Goal: Task Accomplishment & Management: Manage account settings

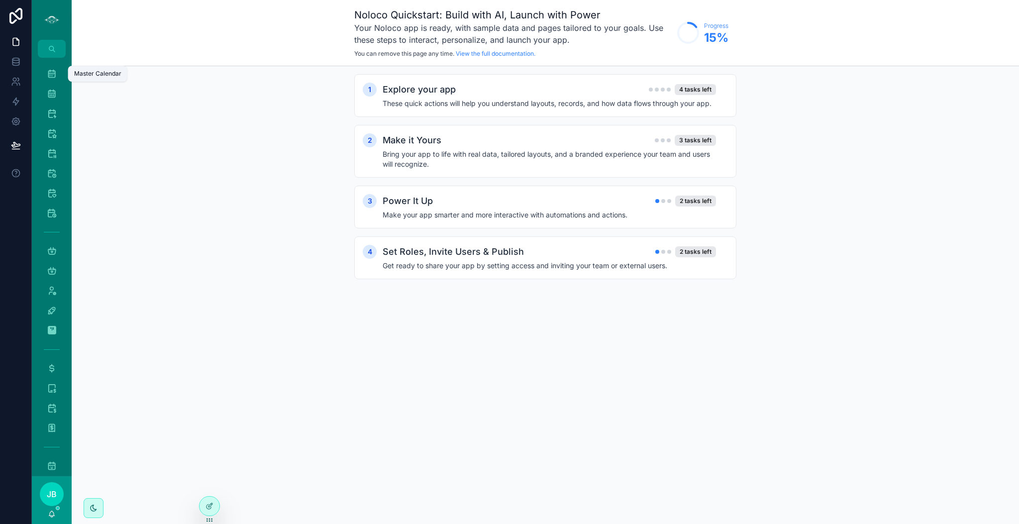
click at [49, 66] on div "Master Calendar 1,802" at bounding box center [52, 74] width 16 height 16
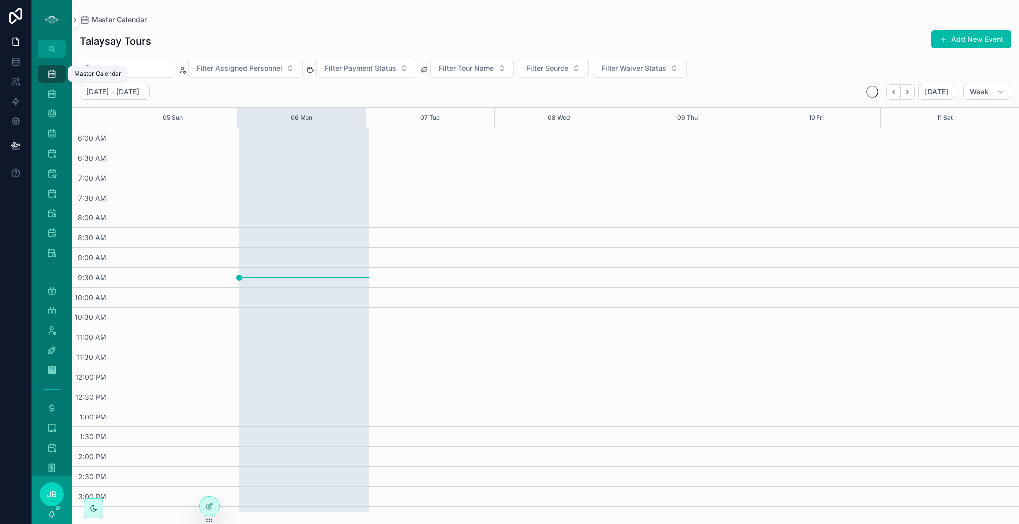
scroll to position [214, 0]
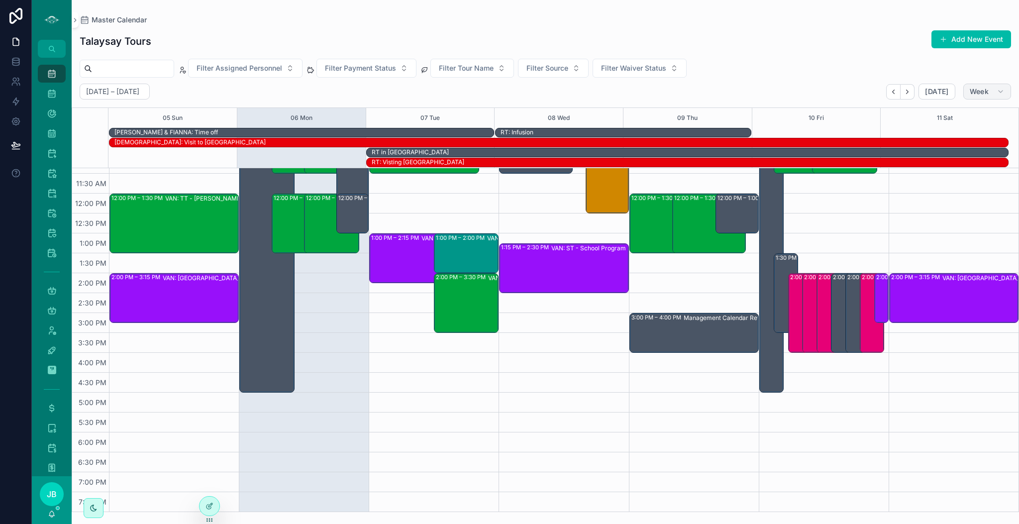
click at [973, 94] on span "Week" at bounding box center [979, 91] width 19 height 9
click at [950, 170] on button "Day D" at bounding box center [967, 170] width 72 height 18
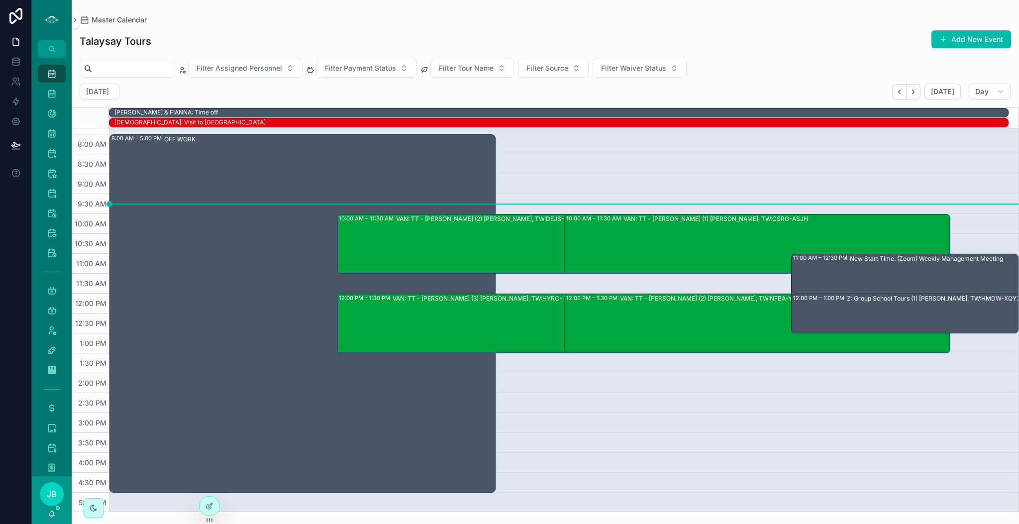
scroll to position [56, 0]
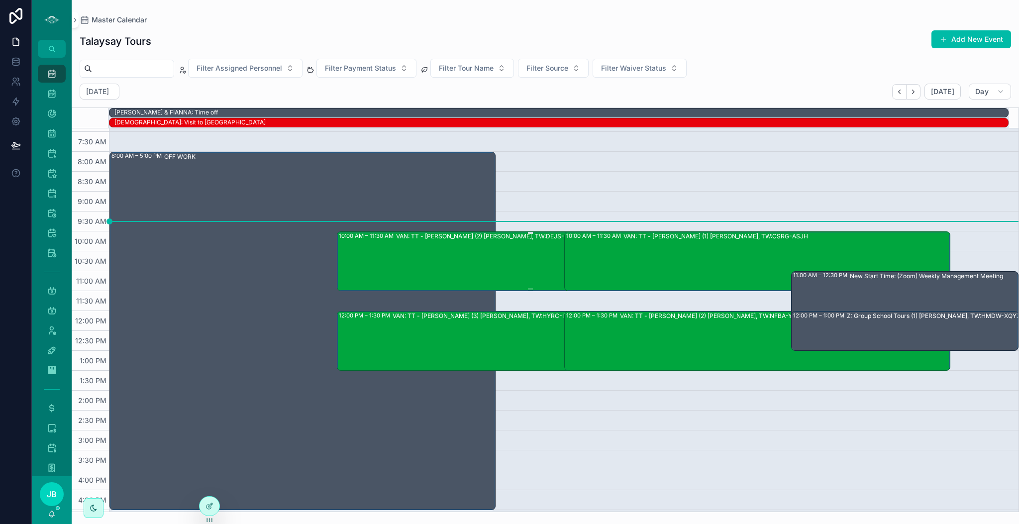
click at [524, 261] on div "VAN: TT - [PERSON_NAME] (2) [PERSON_NAME], TW:DEJS-ZWIE" at bounding box center [559, 261] width 326 height 58
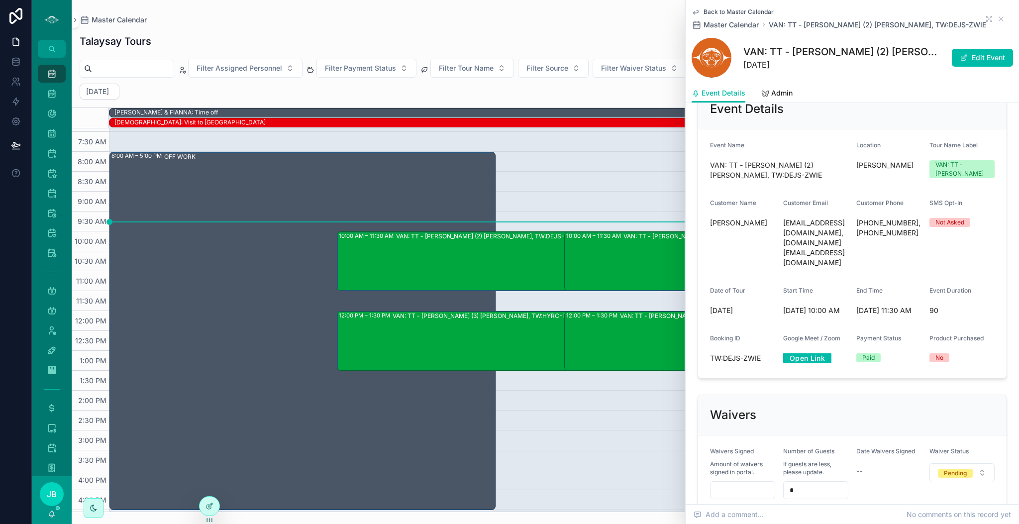
scroll to position [679, 0]
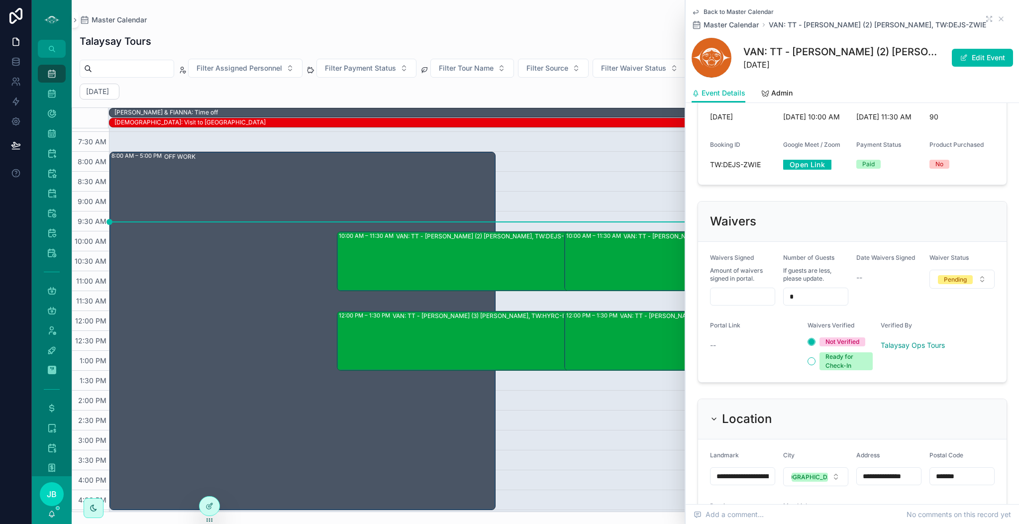
click at [968, 63] on button "Edit Event" at bounding box center [982, 58] width 61 height 18
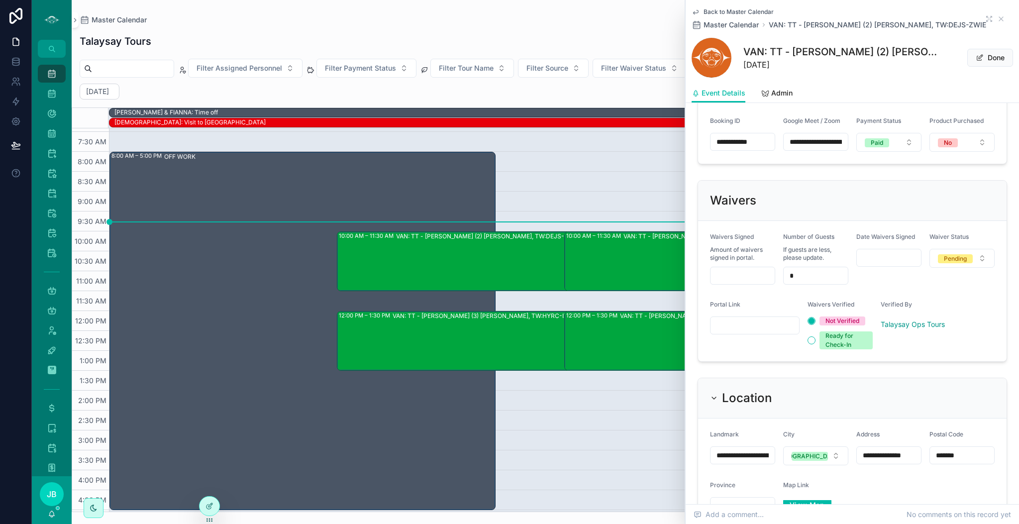
scroll to position [699, 0]
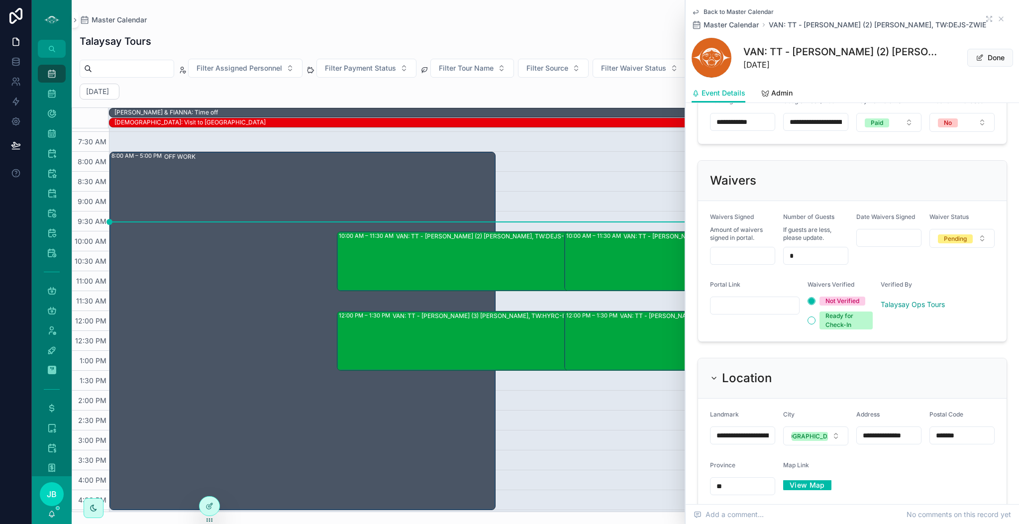
click at [765, 313] on input "scrollable content" at bounding box center [755, 306] width 89 height 14
paste input "**********"
type input "**********"
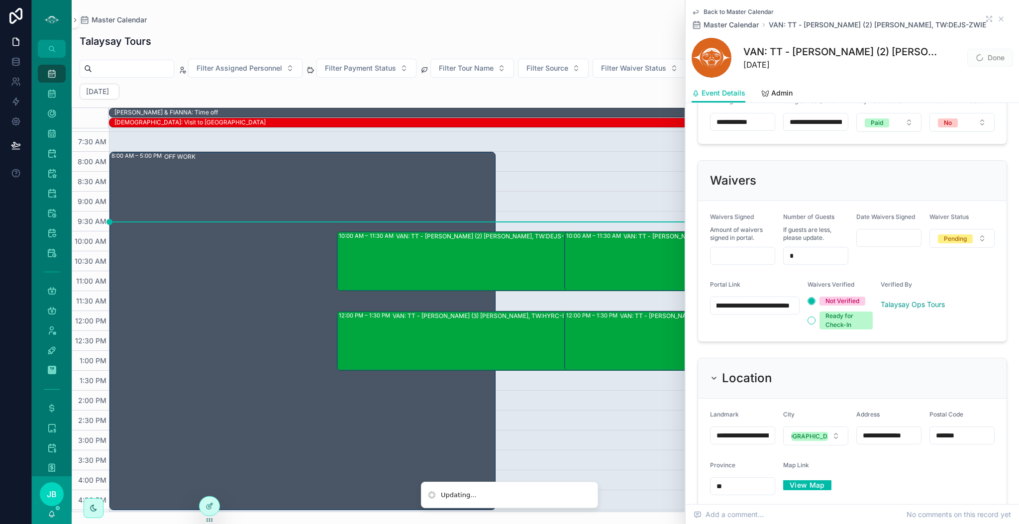
click at [739, 263] on input "scrollable content" at bounding box center [743, 256] width 64 height 14
type input "***"
click at [972, 248] on button "Pending" at bounding box center [962, 238] width 65 height 19
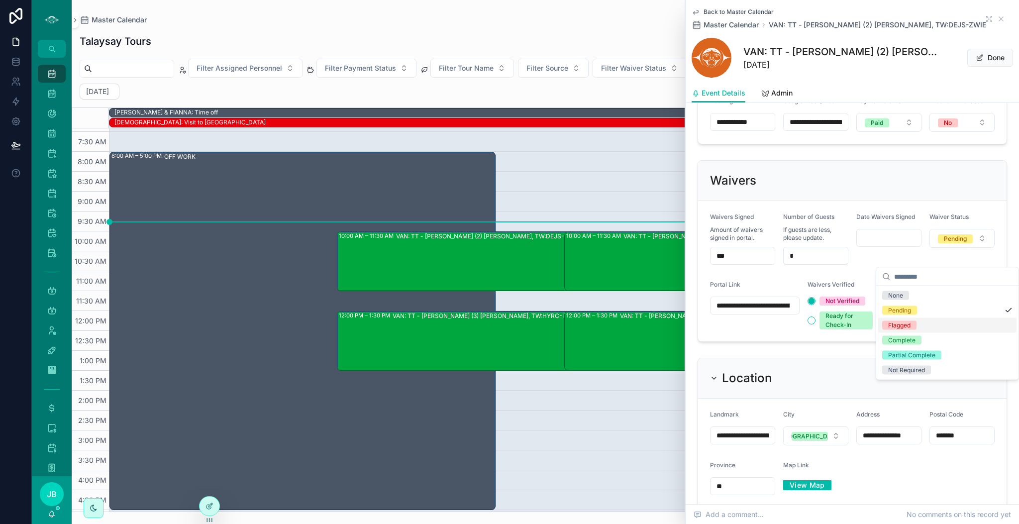
click at [900, 325] on div "Flagged" at bounding box center [899, 325] width 22 height 9
click at [999, 18] on icon "scrollable content" at bounding box center [1001, 19] width 4 height 4
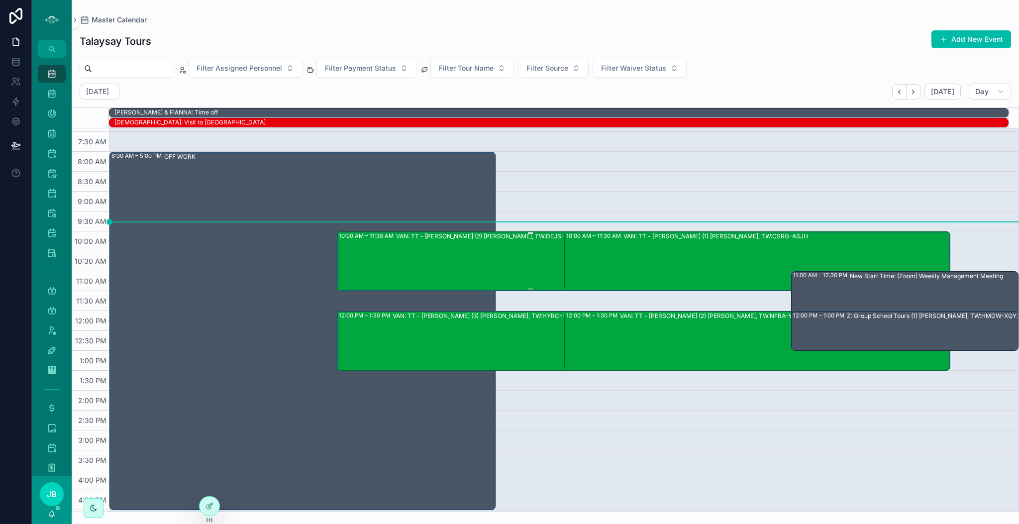
click at [511, 262] on div "VAN: TT - [PERSON_NAME] (2) [PERSON_NAME], TW:DEJS-ZWIE" at bounding box center [559, 261] width 326 height 58
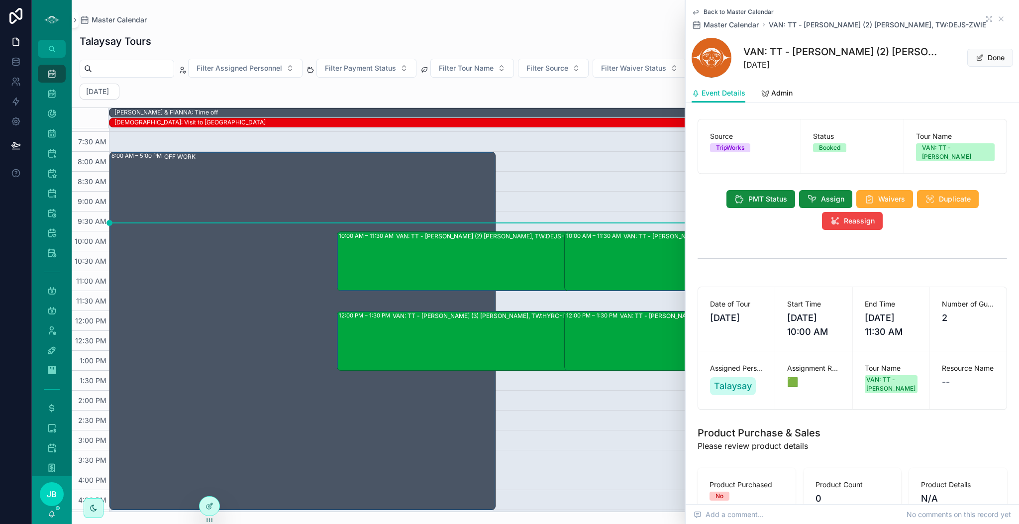
click at [608, 254] on div "10:00 AM – 11:30 AM VAN: TT - [PERSON_NAME] (1) [PERSON_NAME], TW:CSRG-ASJH" at bounding box center [757, 261] width 383 height 58
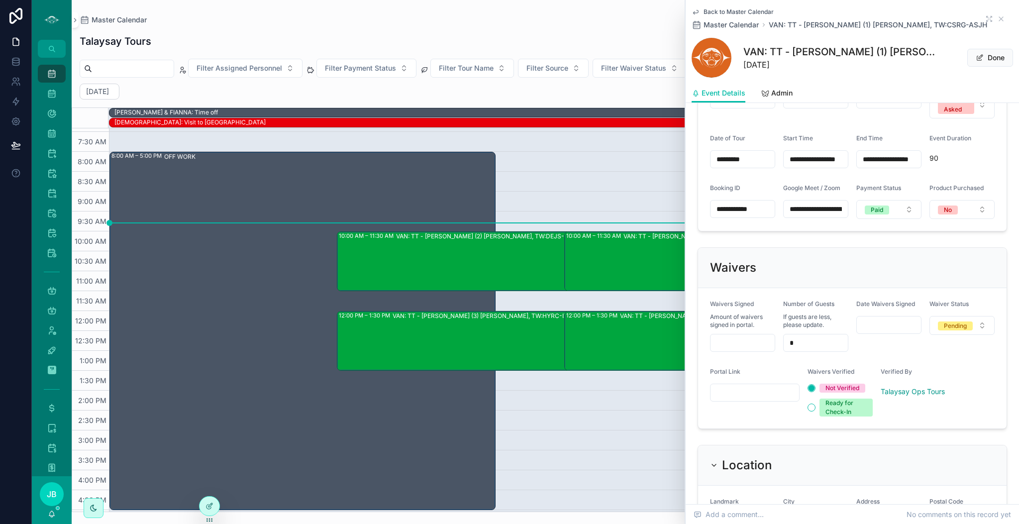
scroll to position [614, 0]
click at [737, 348] on input "scrollable content" at bounding box center [743, 341] width 64 height 14
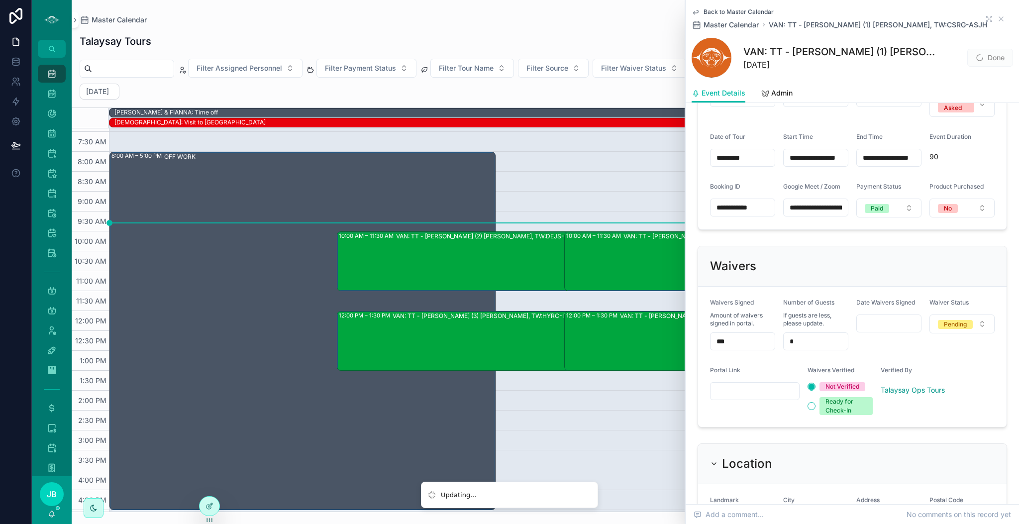
type input "***"
click at [970, 333] on button "Pending" at bounding box center [962, 324] width 65 height 19
click at [917, 424] on span "Complete" at bounding box center [901, 426] width 39 height 9
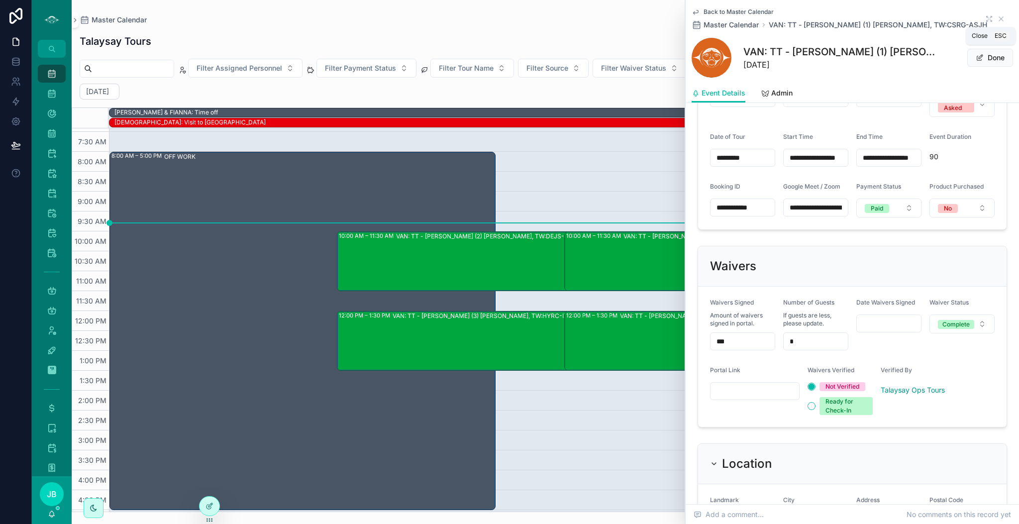
click at [997, 16] on icon "scrollable content" at bounding box center [1001, 19] width 8 height 8
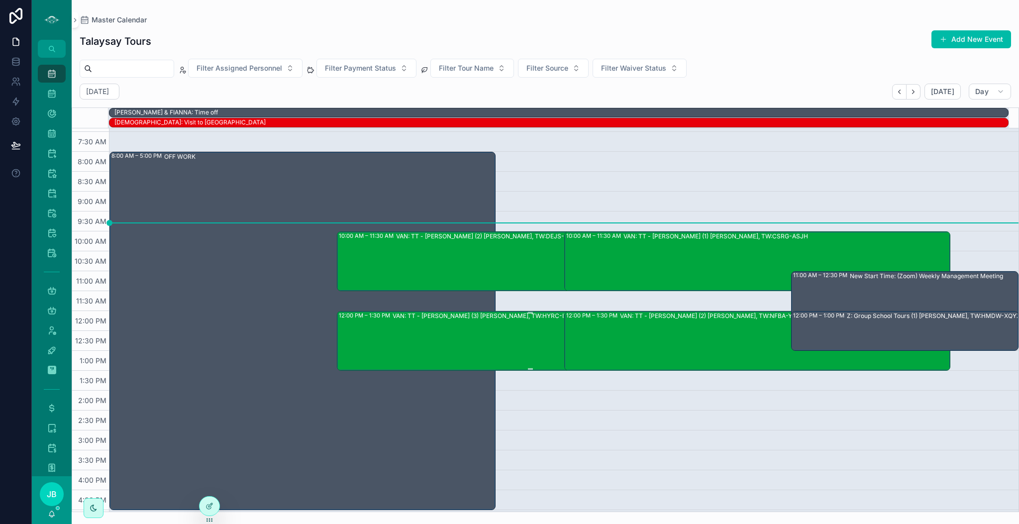
click at [536, 342] on div "VAN: TT - [PERSON_NAME] (3) [PERSON_NAME], TW:HYRC-IZNQ" at bounding box center [558, 341] width 330 height 58
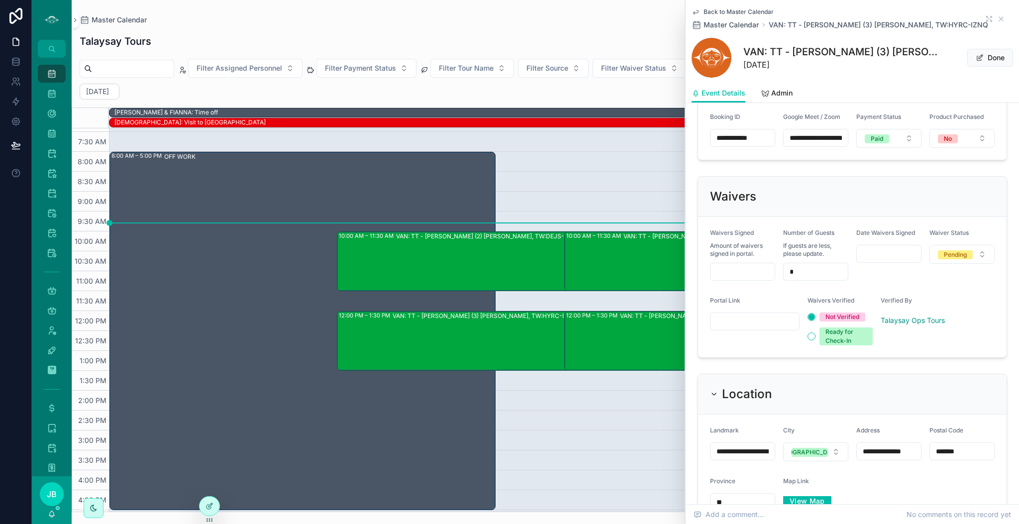
scroll to position [688, 0]
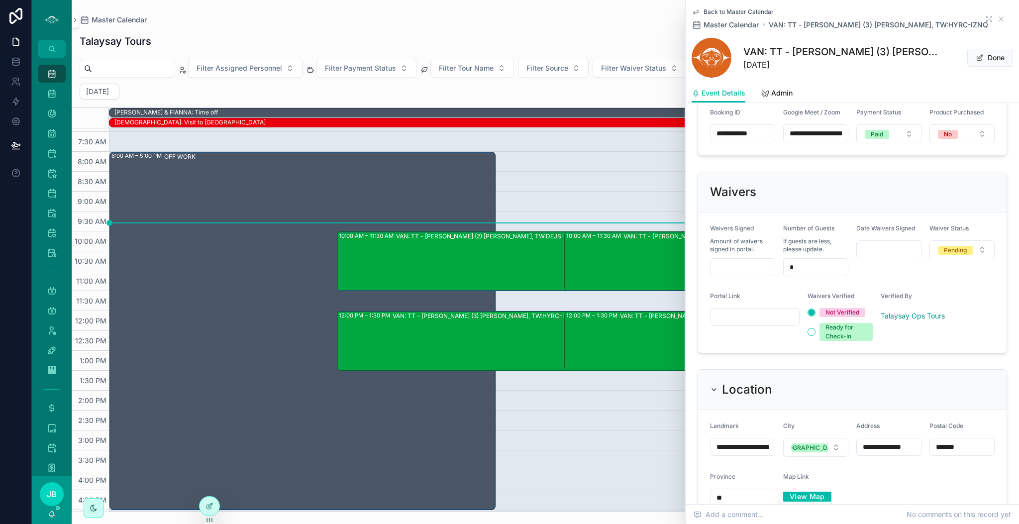
click at [738, 274] on input "scrollable content" at bounding box center [743, 267] width 64 height 14
type input "***"
click at [746, 324] on input "scrollable content" at bounding box center [755, 317] width 89 height 14
paste input "**********"
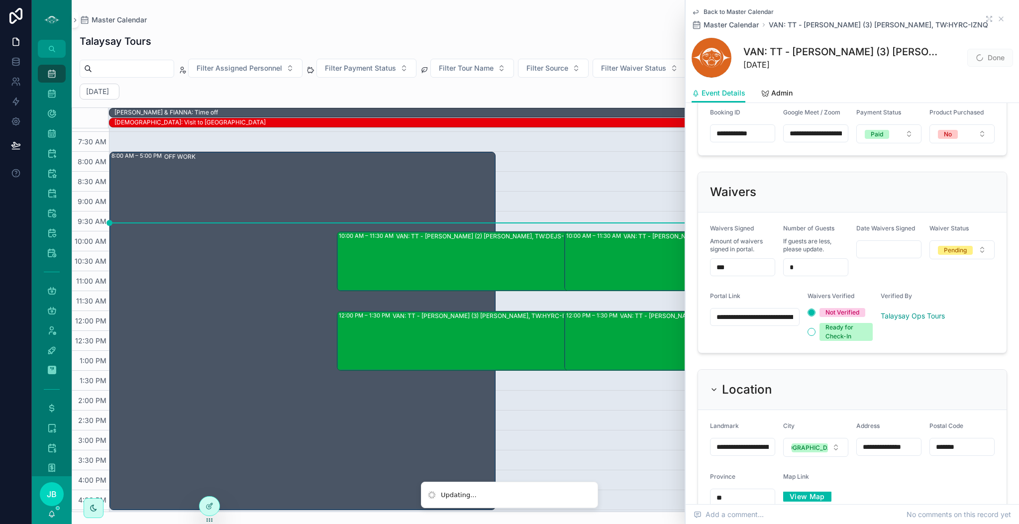
scroll to position [0, 271]
type input "**********"
click at [968, 259] on button "Pending" at bounding box center [962, 249] width 65 height 19
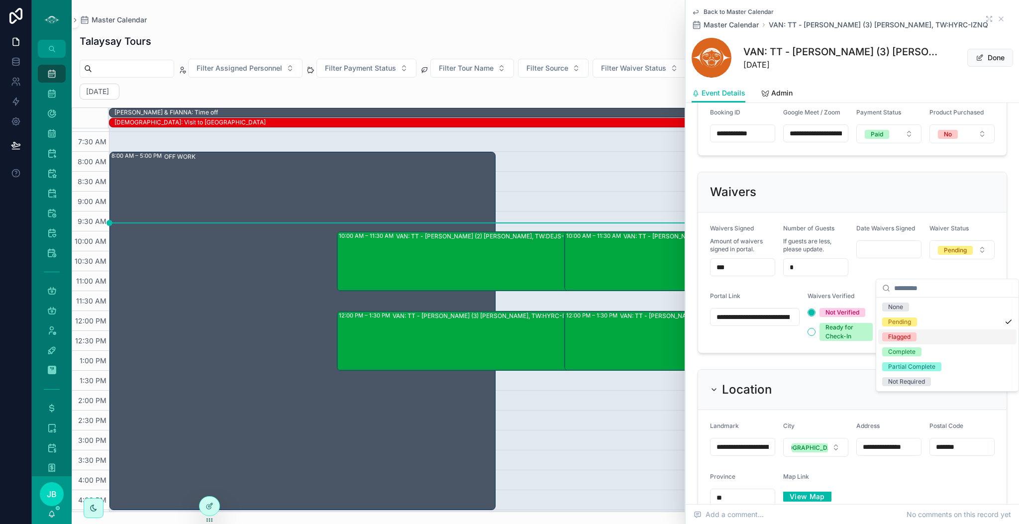
click at [918, 334] on div "Flagged" at bounding box center [948, 337] width 138 height 15
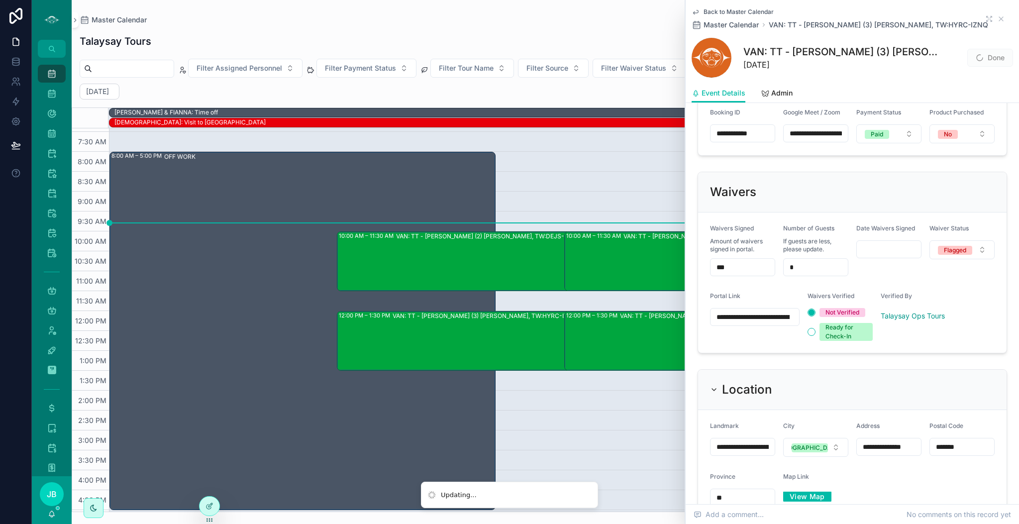
click at [671, 332] on div "VAN: TT - [PERSON_NAME] (2) [PERSON_NAME], TW:NFBA-YCYB" at bounding box center [785, 341] width 330 height 58
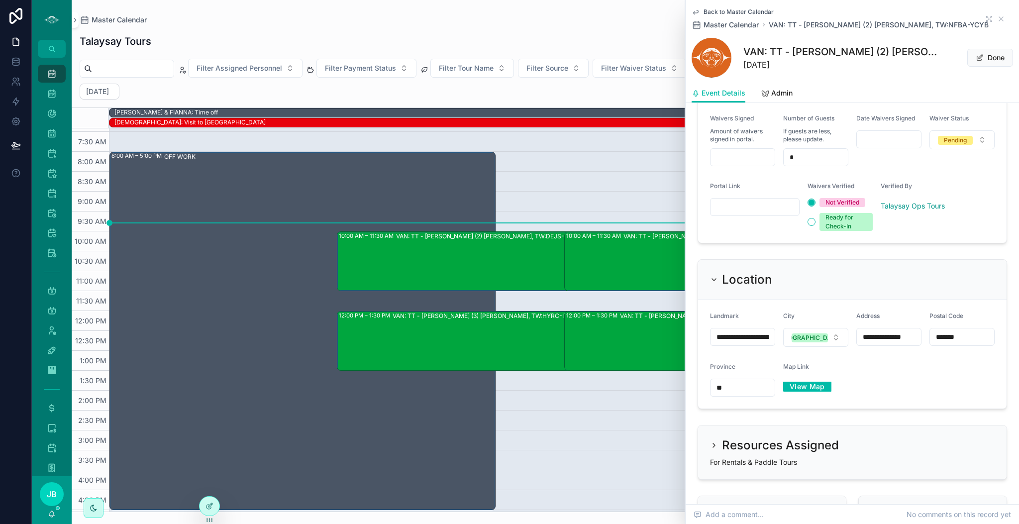
scroll to position [799, 0]
click at [750, 163] on input "scrollable content" at bounding box center [743, 156] width 64 height 14
type input "***"
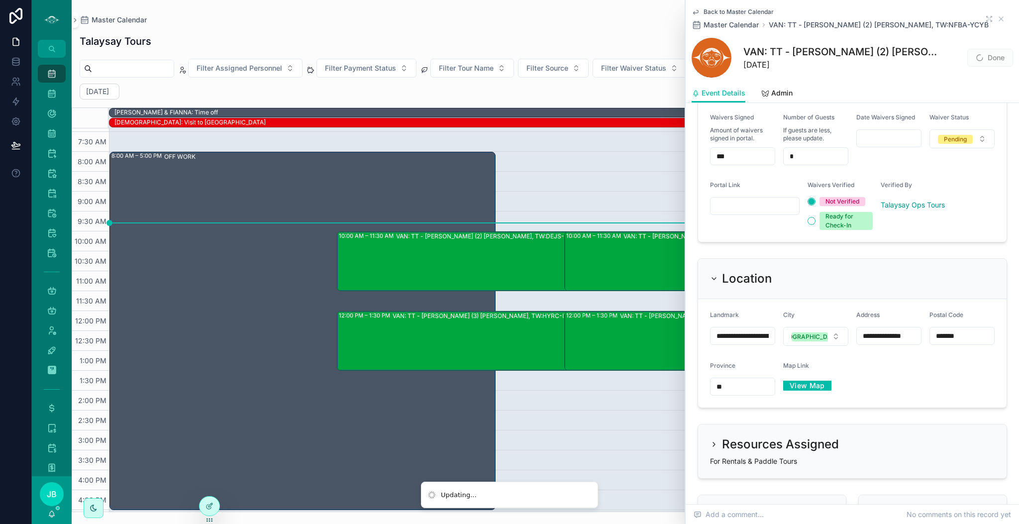
click at [958, 144] on div "Pending" at bounding box center [955, 139] width 23 height 9
click at [910, 239] on div "Complete" at bounding box center [901, 240] width 27 height 9
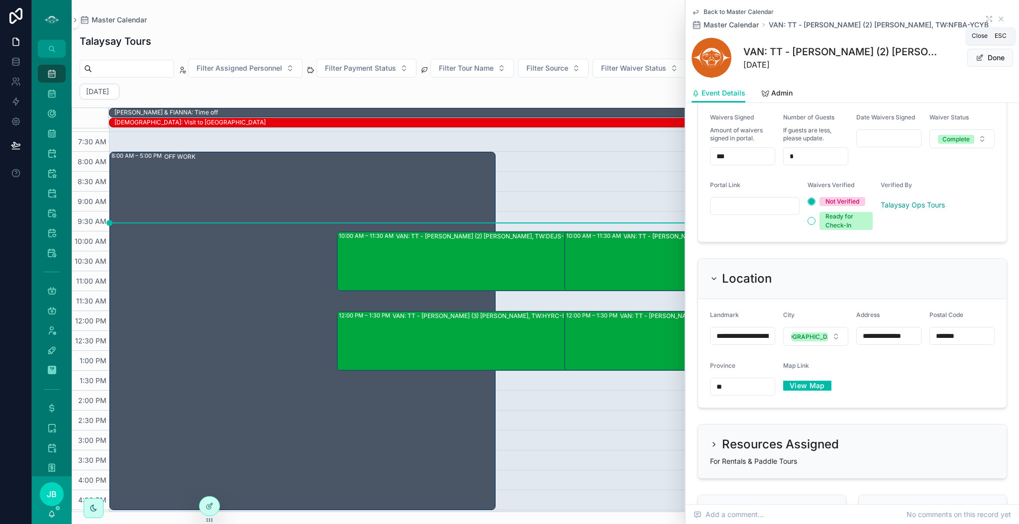
click at [997, 18] on icon "scrollable content" at bounding box center [1001, 19] width 8 height 8
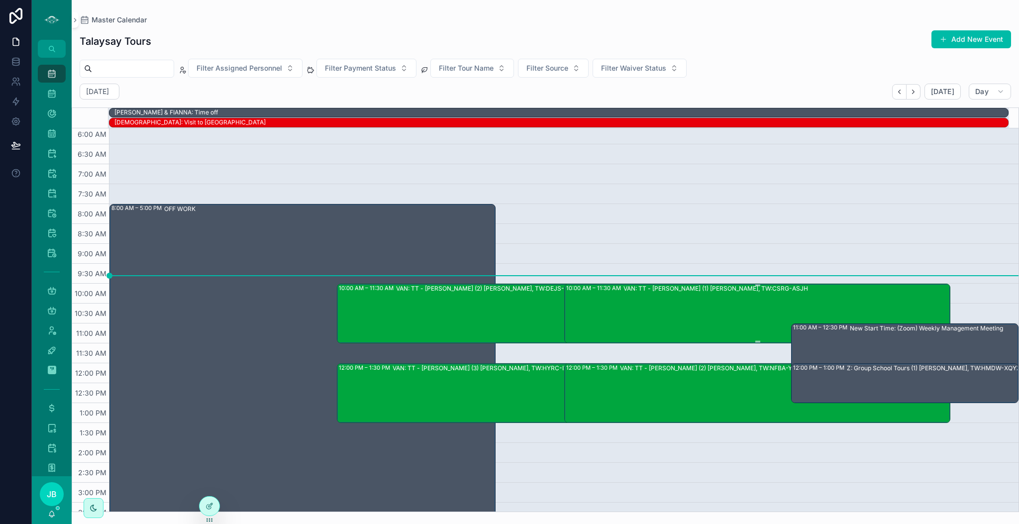
scroll to position [0, 0]
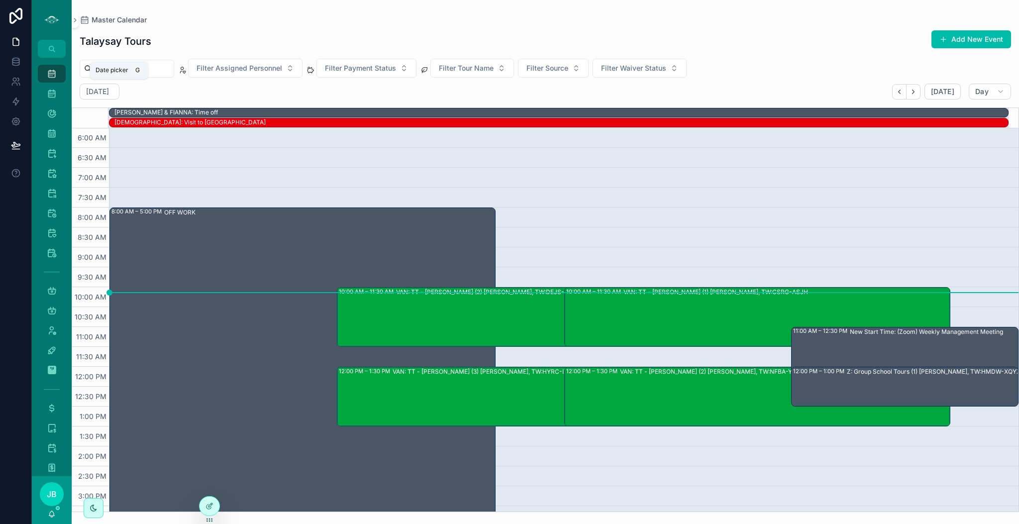
click at [0, 0] on icon "scrollable content" at bounding box center [0, 0] width 0 height 0
select select "****"
select select "*"
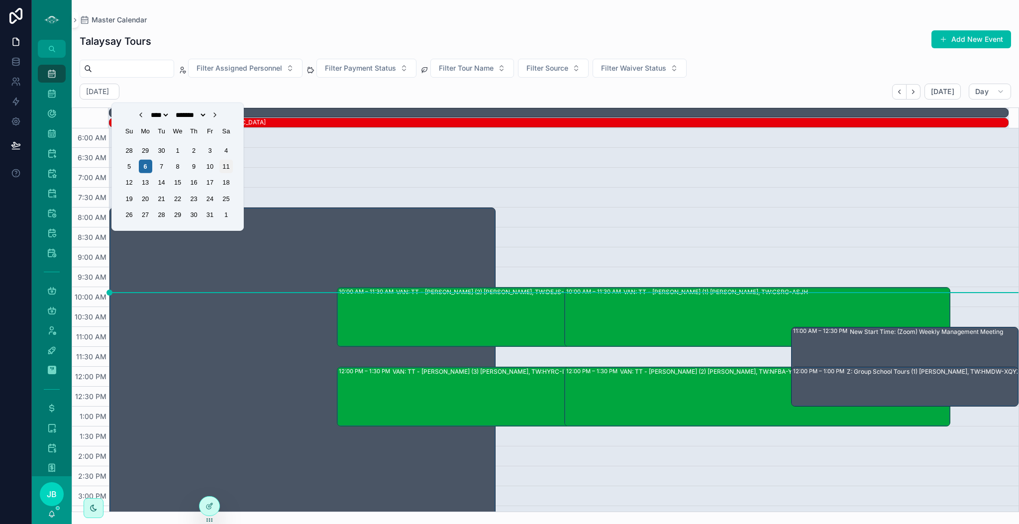
click at [224, 167] on div "11" at bounding box center [226, 166] width 13 height 13
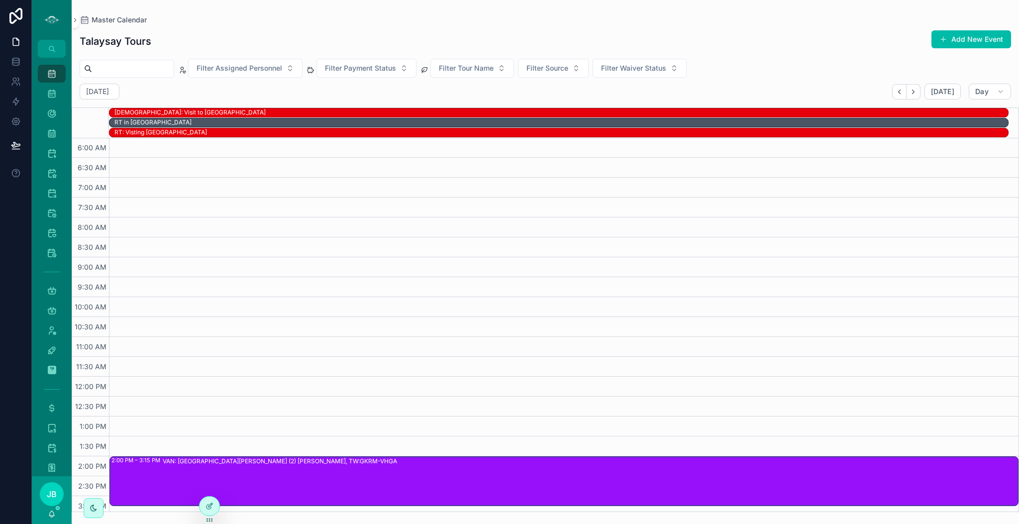
scroll to position [134, 0]
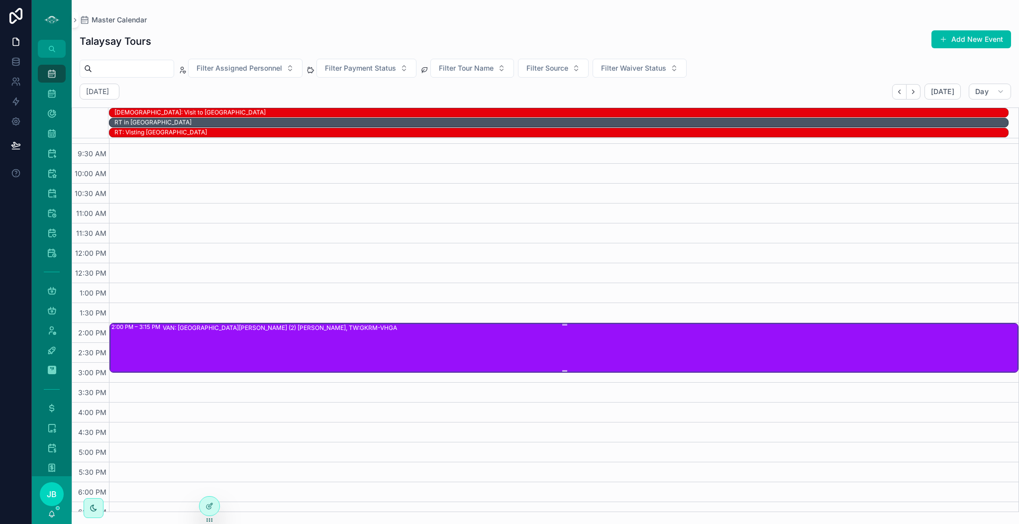
click at [495, 342] on div "VAN: [GEOGRAPHIC_DATA][PERSON_NAME] (2) [PERSON_NAME], TW:GKRM-VHGA" at bounding box center [590, 348] width 855 height 48
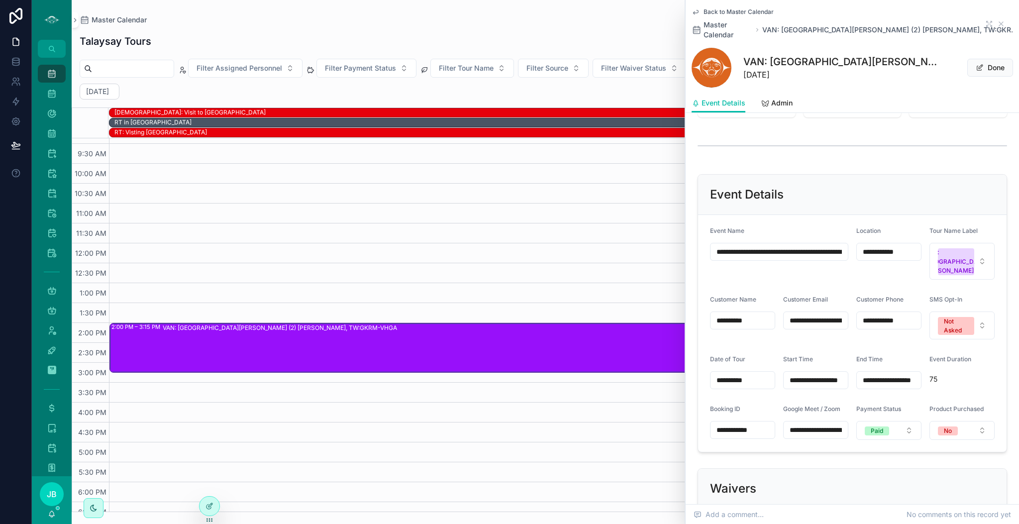
scroll to position [434, 0]
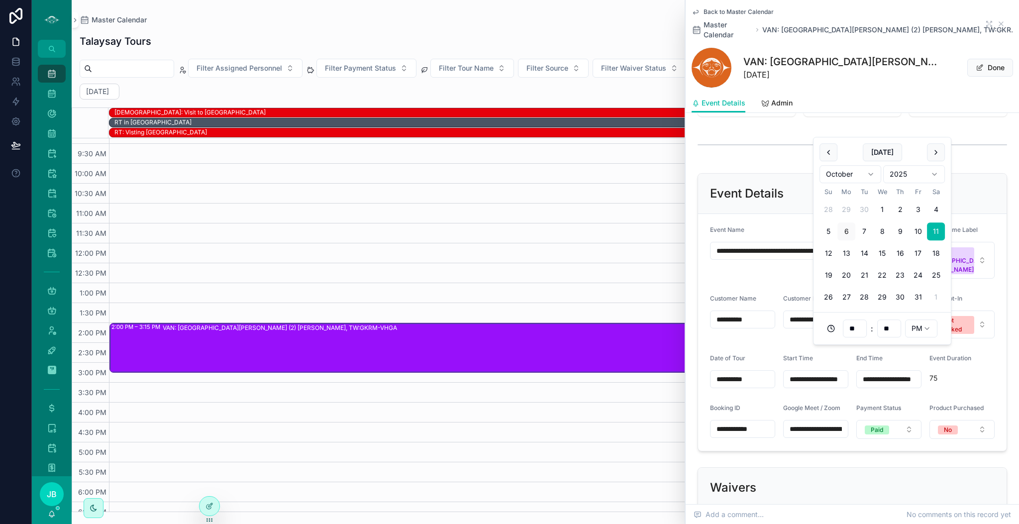
click at [901, 372] on input "**********" at bounding box center [889, 379] width 64 height 14
click at [834, 254] on button "12" at bounding box center [829, 253] width 18 height 18
type input "**********"
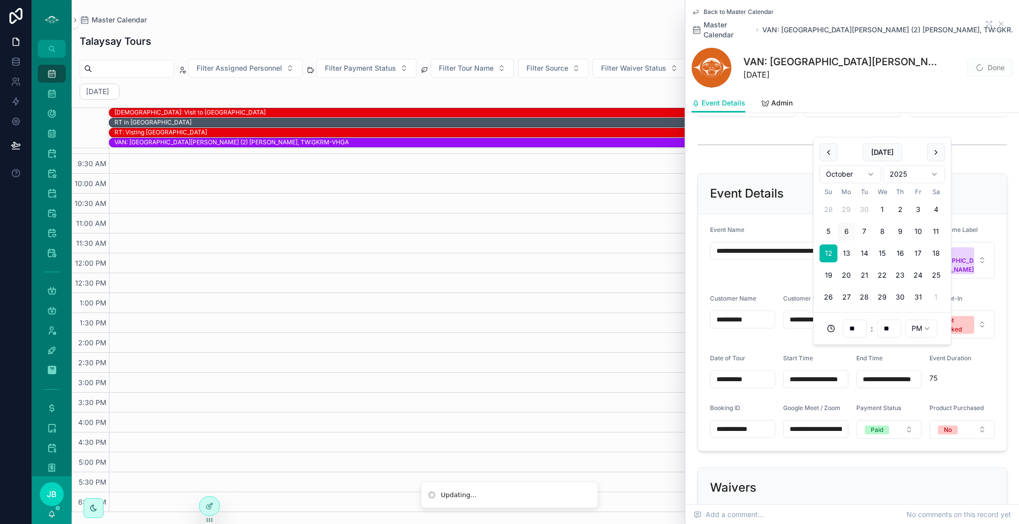
click at [819, 372] on input "**********" at bounding box center [816, 379] width 64 height 14
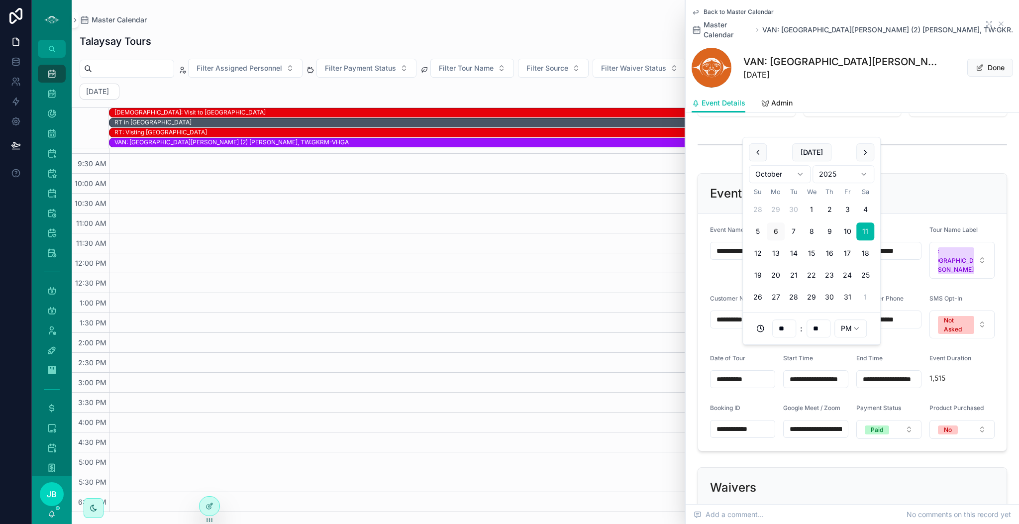
click at [757, 251] on button "12" at bounding box center [758, 253] width 18 height 18
type input "**********"
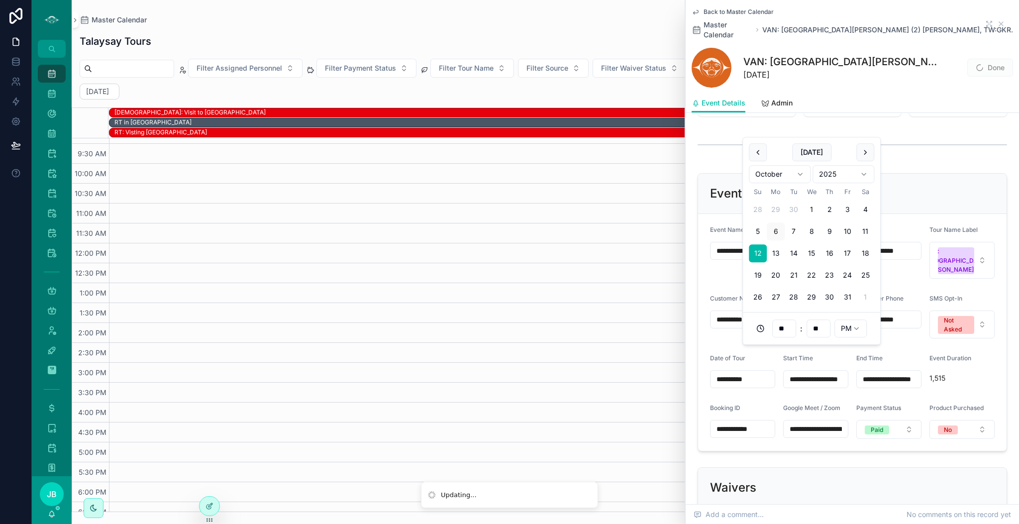
click at [931, 186] on div "Event Details" at bounding box center [852, 194] width 285 height 16
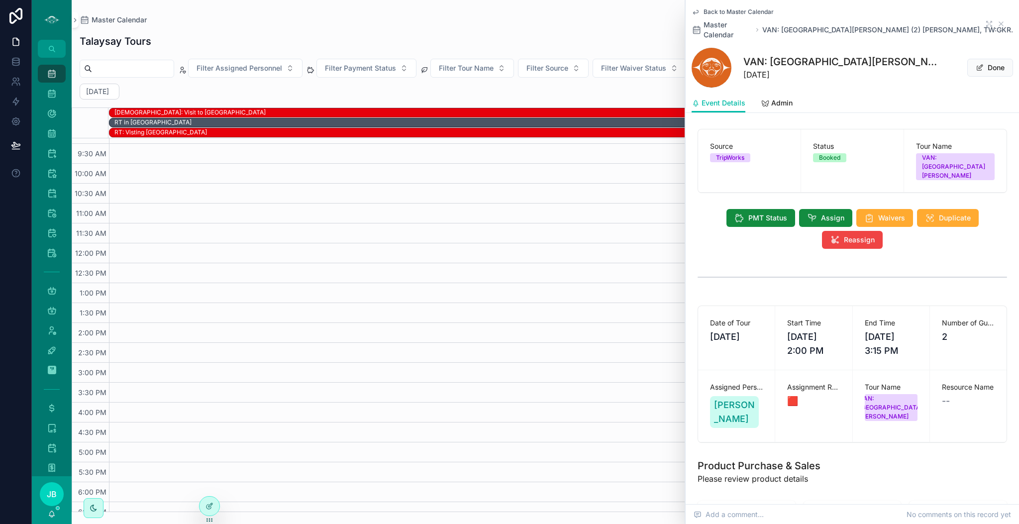
scroll to position [0, 0]
click at [997, 20] on icon "scrollable content" at bounding box center [1001, 24] width 8 height 8
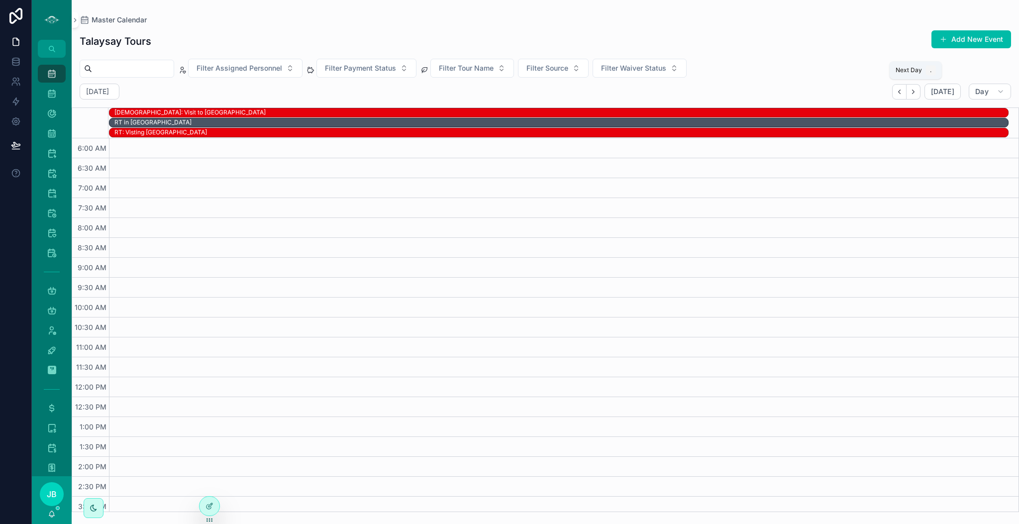
click at [918, 98] on button "Next" at bounding box center [914, 91] width 14 height 15
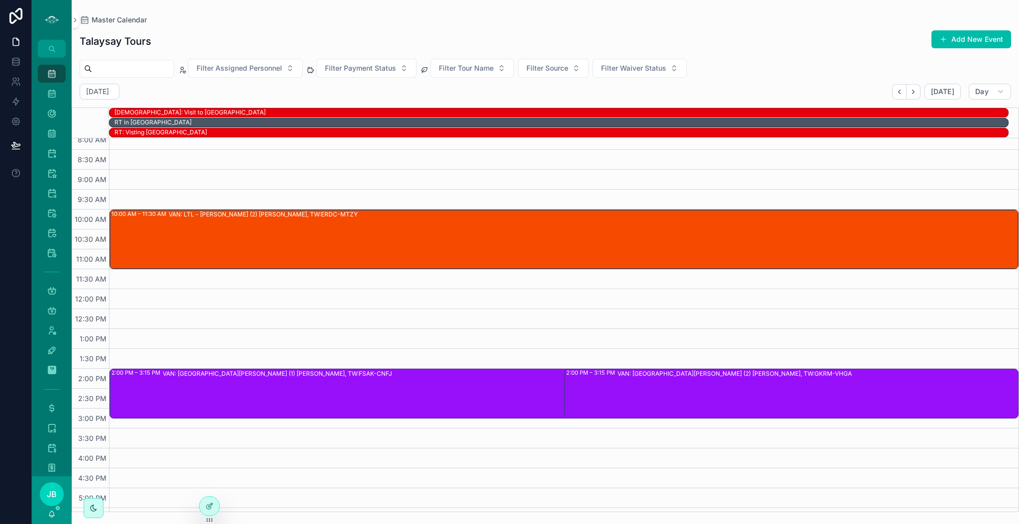
scroll to position [77, 0]
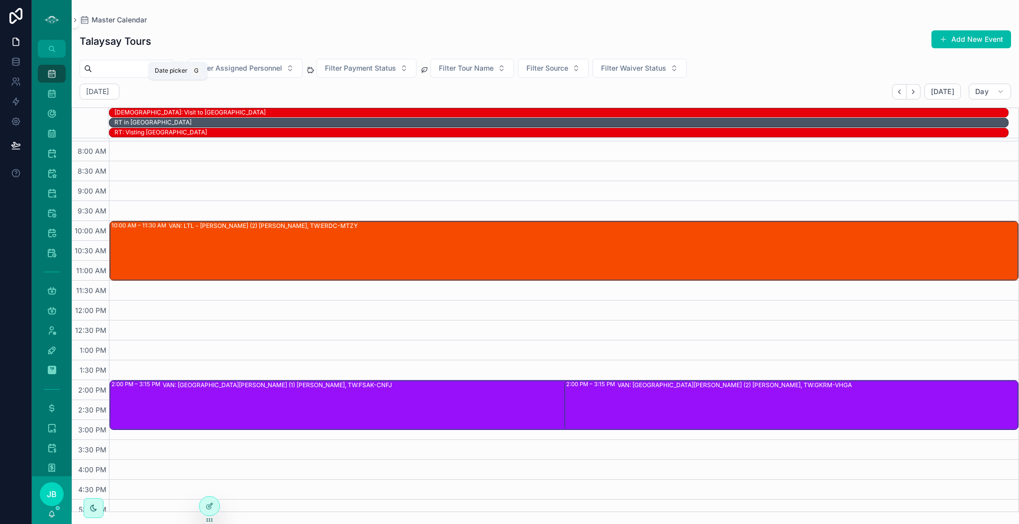
click at [109, 87] on h2 "[DATE]" at bounding box center [97, 92] width 23 height 10
select select "****"
select select "*"
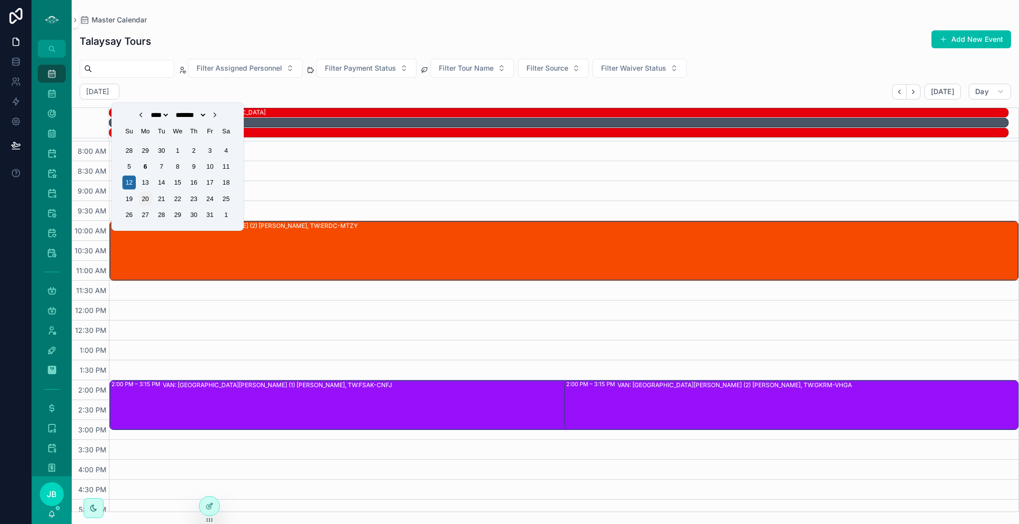
click at [144, 198] on div "20" at bounding box center [145, 198] width 13 height 13
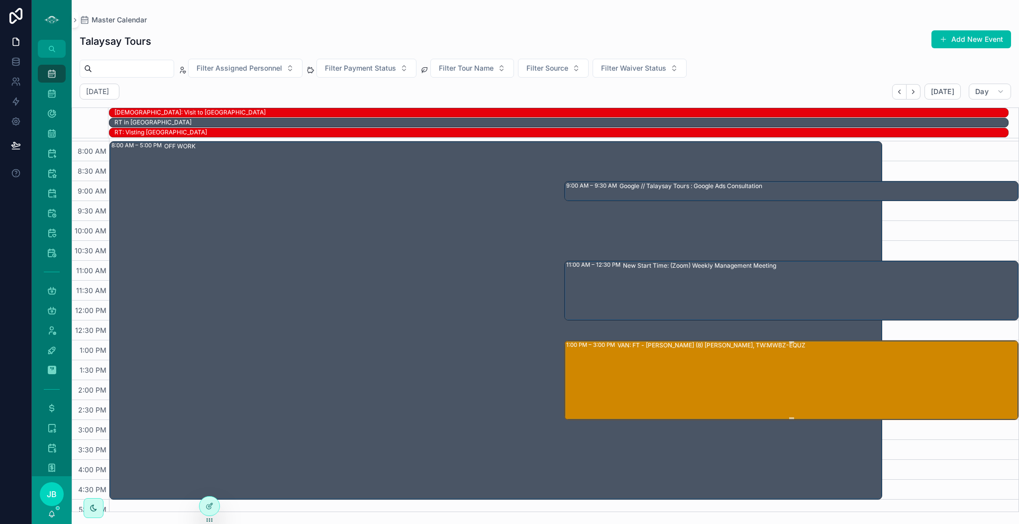
click at [734, 403] on div "VAN: FT - [PERSON_NAME] (8) [PERSON_NAME], TW:MWBZ-EQUZ" at bounding box center [818, 380] width 401 height 78
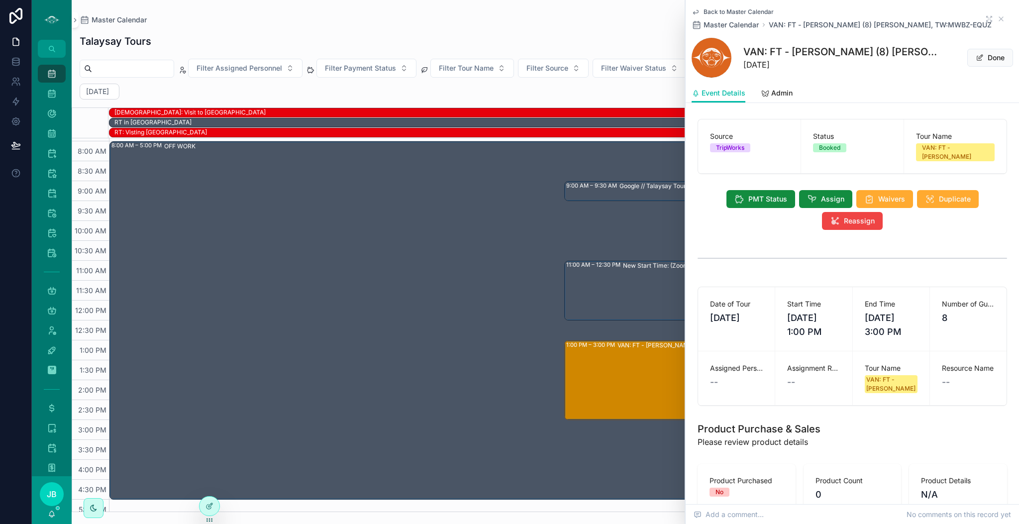
click at [776, 91] on span "Admin" at bounding box center [781, 93] width 21 height 10
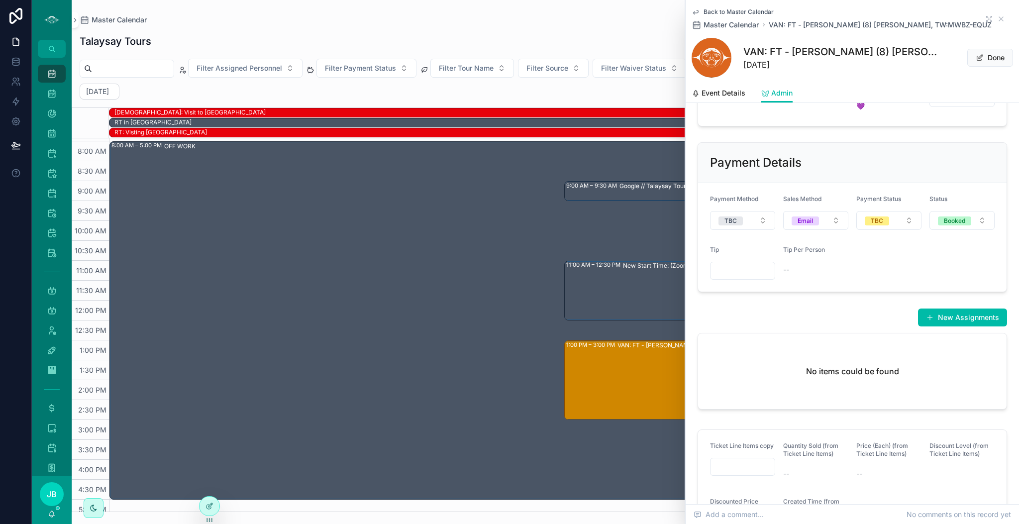
scroll to position [324, 0]
click at [752, 229] on button "TBC" at bounding box center [742, 220] width 65 height 19
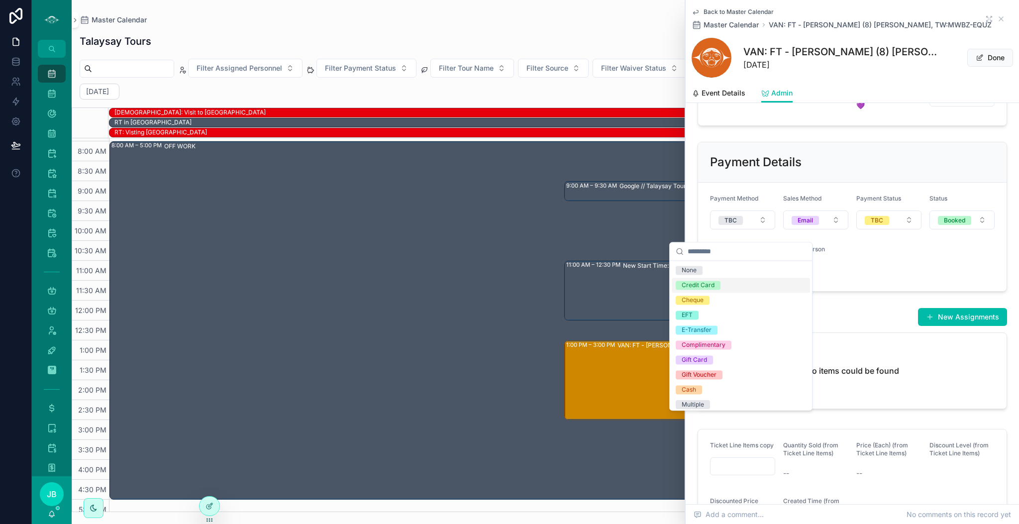
click at [706, 284] on div "Credit Card" at bounding box center [698, 285] width 33 height 9
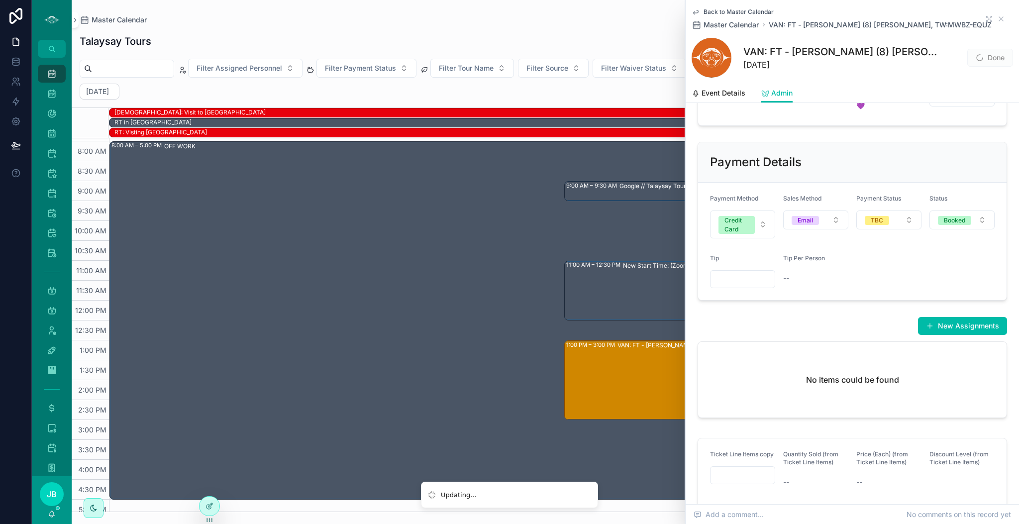
click at [871, 225] on div "TBC" at bounding box center [877, 220] width 12 height 9
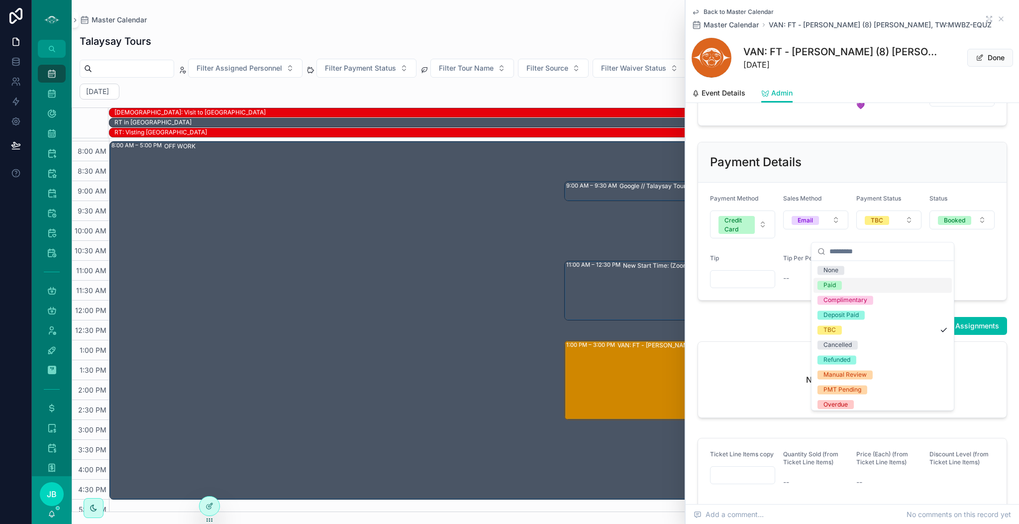
click at [836, 281] on span "Paid" at bounding box center [830, 285] width 24 height 9
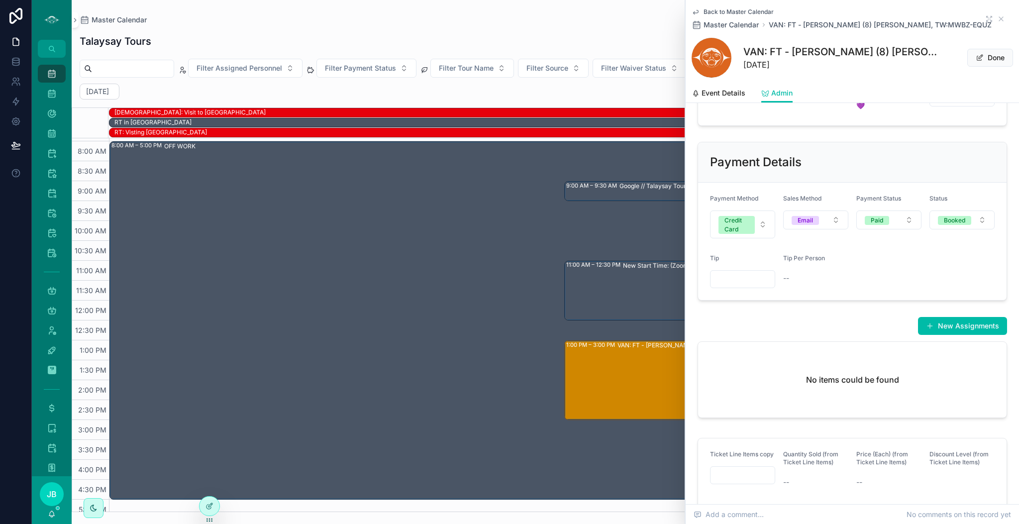
click at [997, 18] on icon "scrollable content" at bounding box center [1001, 19] width 8 height 8
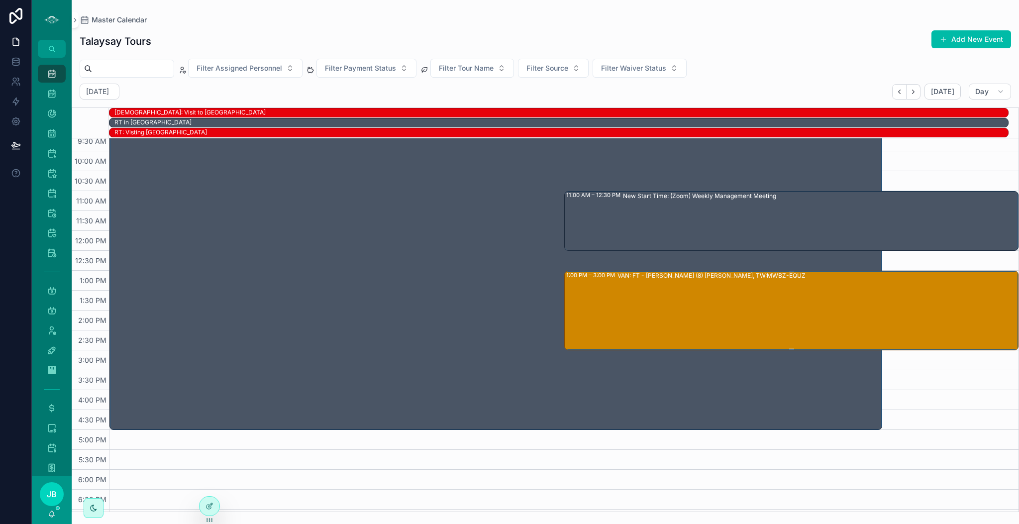
scroll to position [153, 0]
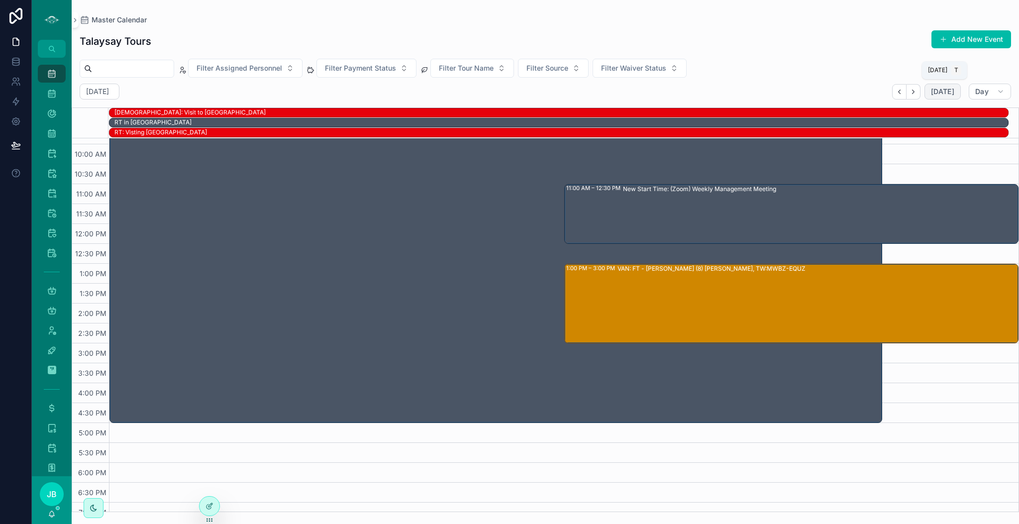
click at [937, 84] on button "[DATE]" at bounding box center [943, 92] width 36 height 16
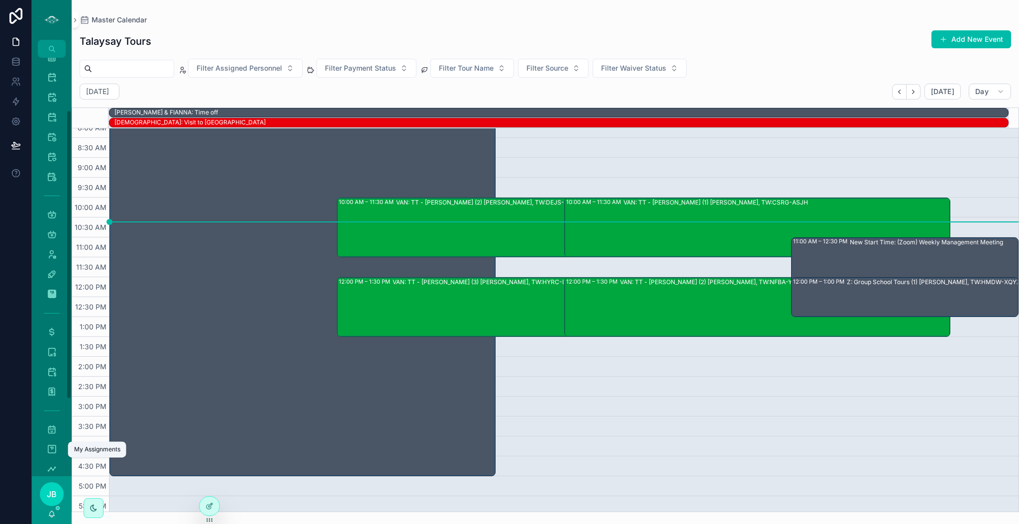
scroll to position [76, 0]
click at [54, 232] on icon "scrollable content" at bounding box center [52, 235] width 10 height 10
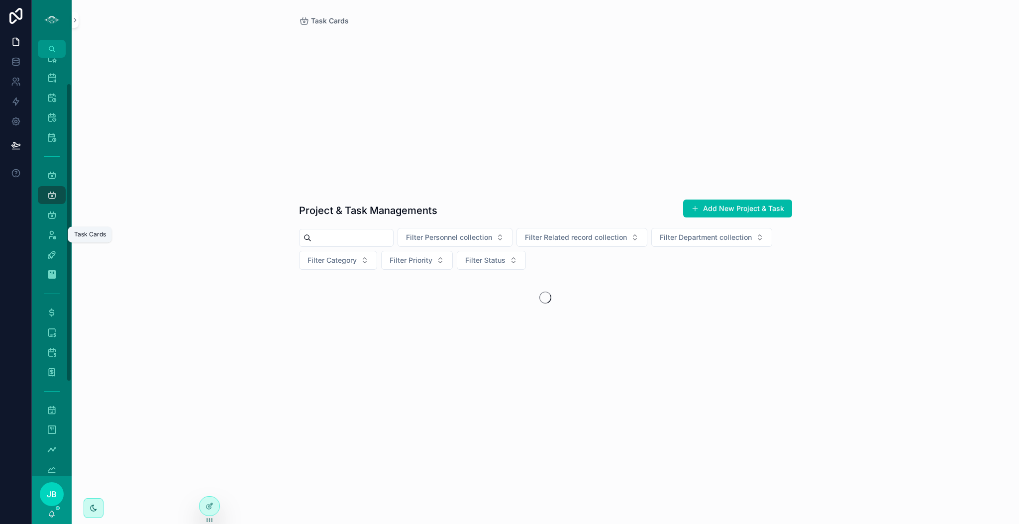
scroll to position [36, 0]
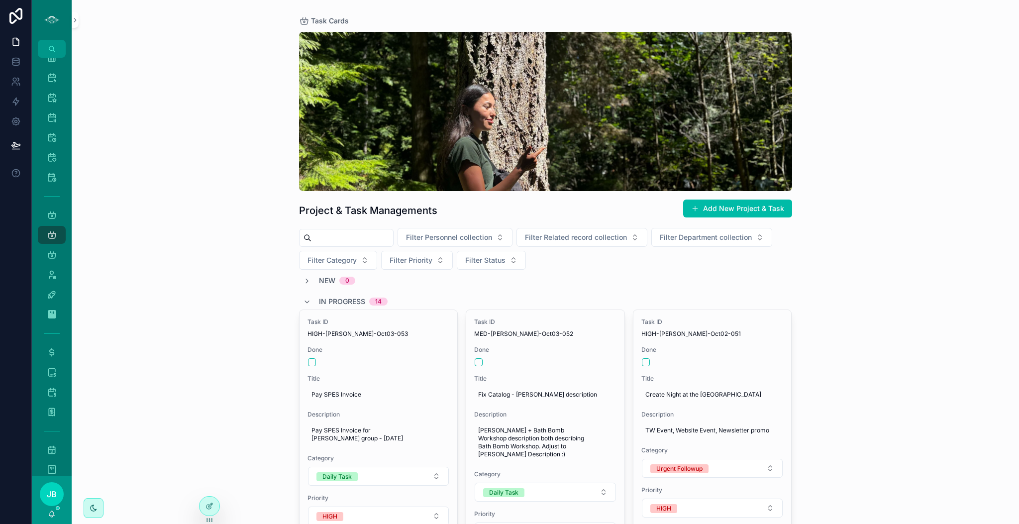
click at [492, 232] on span "Filter Personnel collection" at bounding box center [449, 237] width 86 height 10
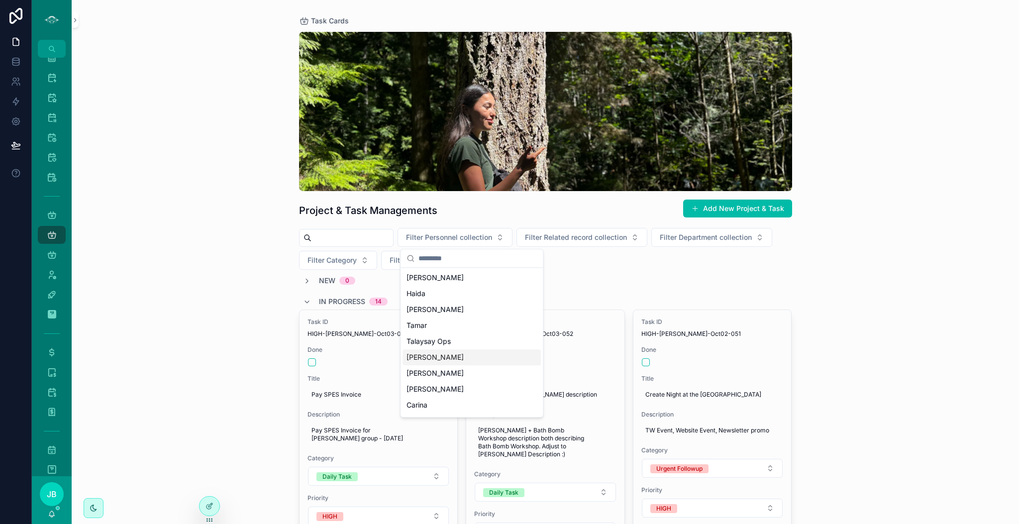
scroll to position [143, 0]
click at [427, 334] on div "[PERSON_NAME]" at bounding box center [472, 341] width 138 height 16
